Goal: Transaction & Acquisition: Download file/media

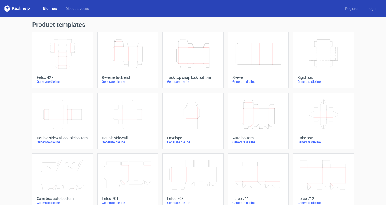
click at [186, 53] on icon "Height Depth Width" at bounding box center [192, 54] width 47 height 30
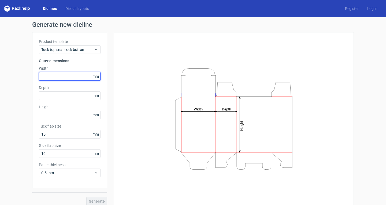
click at [54, 79] on input "text" at bounding box center [70, 76] width 62 height 9
type input "212"
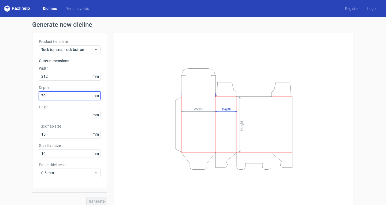
type input "70"
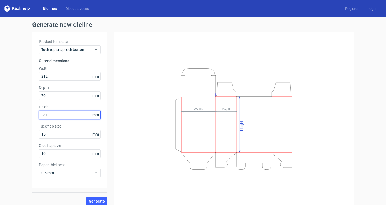
type input "231"
click at [86, 197] on button "Generate" at bounding box center [96, 201] width 21 height 9
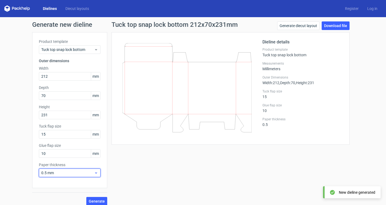
click at [60, 177] on div "0.5 mm" at bounding box center [70, 173] width 62 height 9
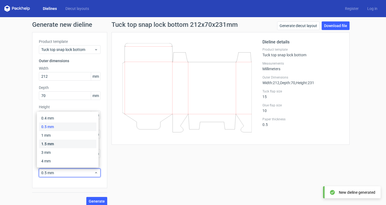
click at [63, 146] on div "1.5 mm" at bounding box center [67, 144] width 57 height 9
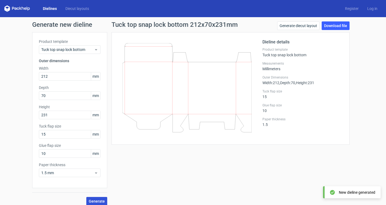
click at [96, 203] on span "Generate" at bounding box center [97, 201] width 16 height 4
click at [334, 26] on link "Download file" at bounding box center [336, 25] width 28 height 9
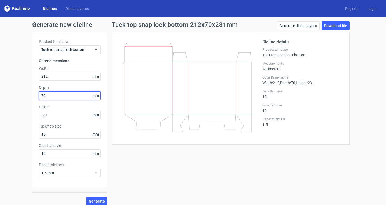
drag, startPoint x: 53, startPoint y: 98, endPoint x: 9, endPoint y: 97, distance: 43.4
click at [9, 97] on div "Generate new dieline Product template Tuck top snap lock bottom Outer dimension…" at bounding box center [193, 113] width 386 height 193
type input "172"
click at [88, 199] on button "Generate" at bounding box center [96, 201] width 21 height 9
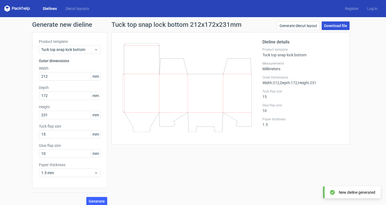
click at [328, 22] on link "Download file" at bounding box center [336, 25] width 28 height 9
